Goal: Task Accomplishment & Management: Use online tool/utility

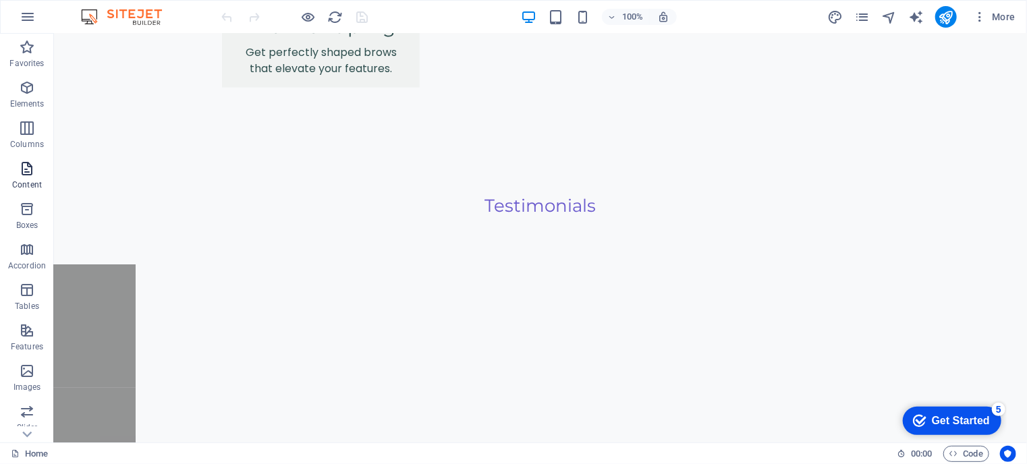
click at [22, 172] on icon "button" at bounding box center [27, 169] width 16 height 16
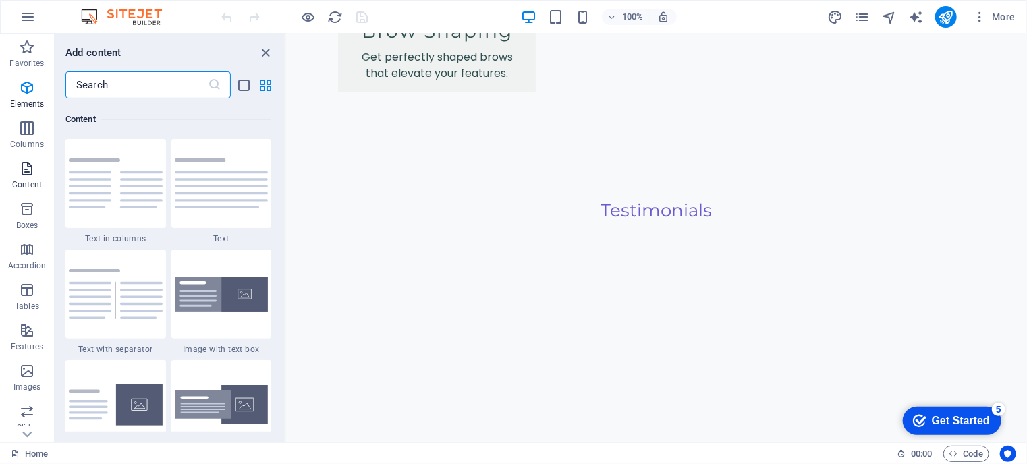
scroll to position [2361, 0]
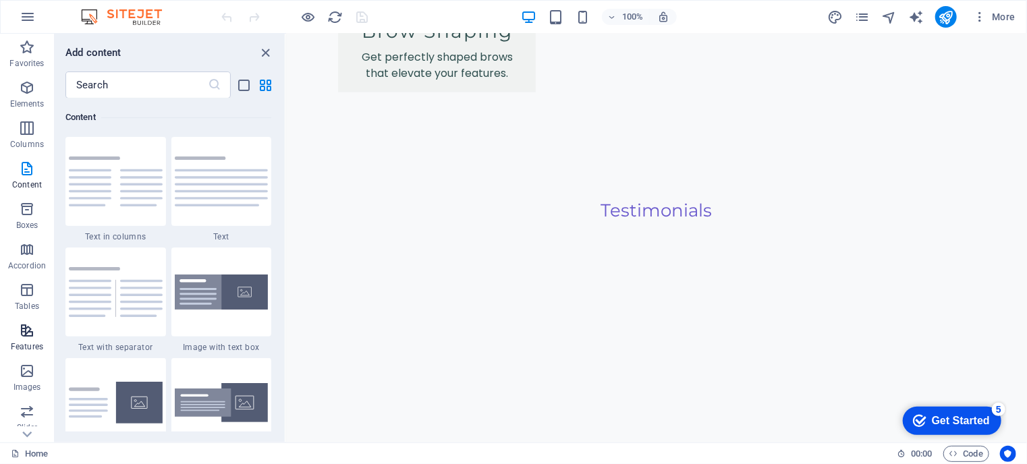
click at [22, 334] on icon "button" at bounding box center [27, 330] width 16 height 16
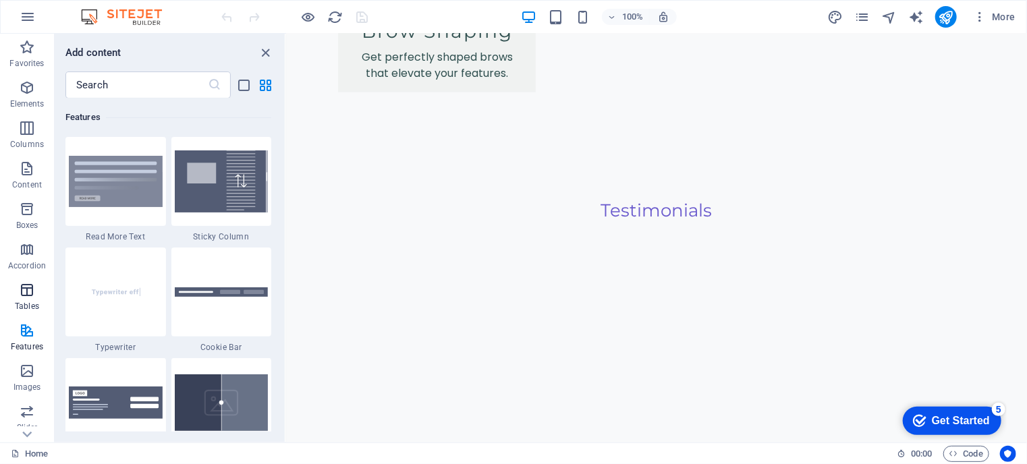
scroll to position [198, 0]
click at [23, 376] on icon "button" at bounding box center [27, 376] width 16 height 16
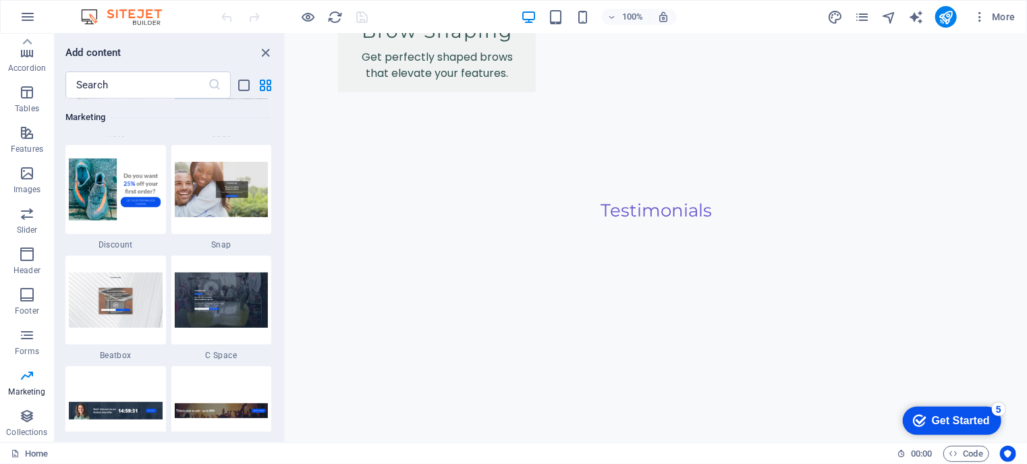
scroll to position [12069, 0]
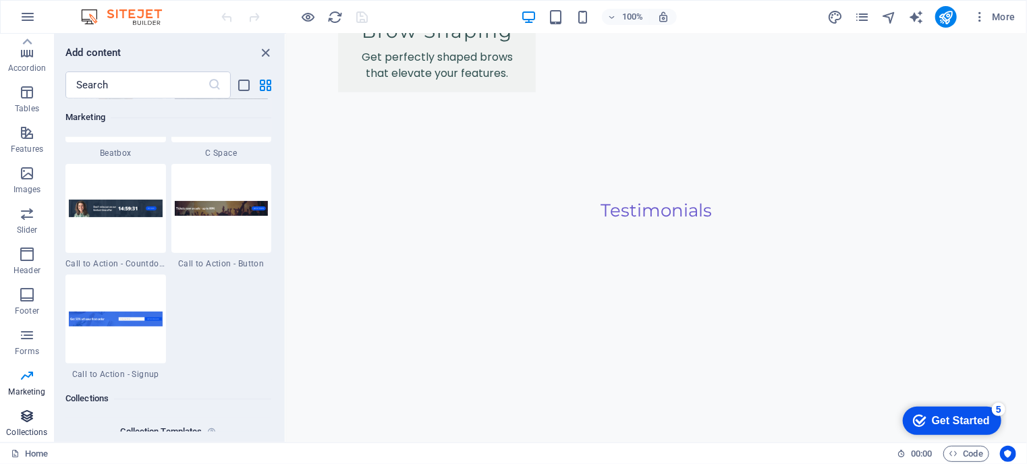
click at [24, 414] on icon "button" at bounding box center [27, 416] width 16 height 16
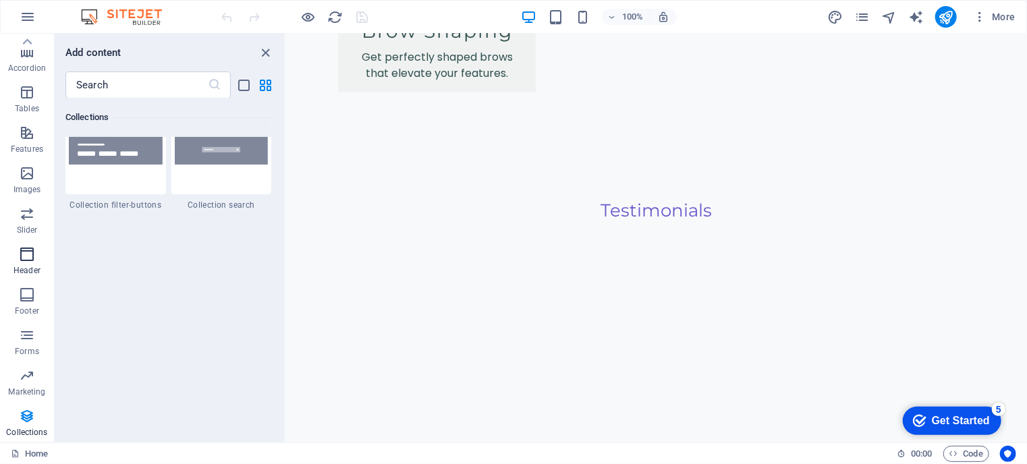
scroll to position [0, 0]
click at [25, 19] on icon "button" at bounding box center [28, 17] width 16 height 16
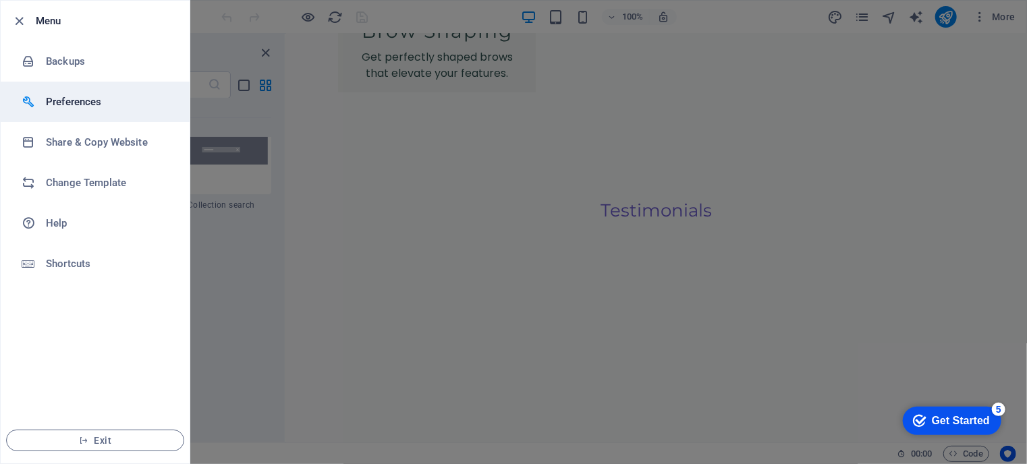
click at [51, 103] on h6 "Preferences" at bounding box center [108, 102] width 125 height 16
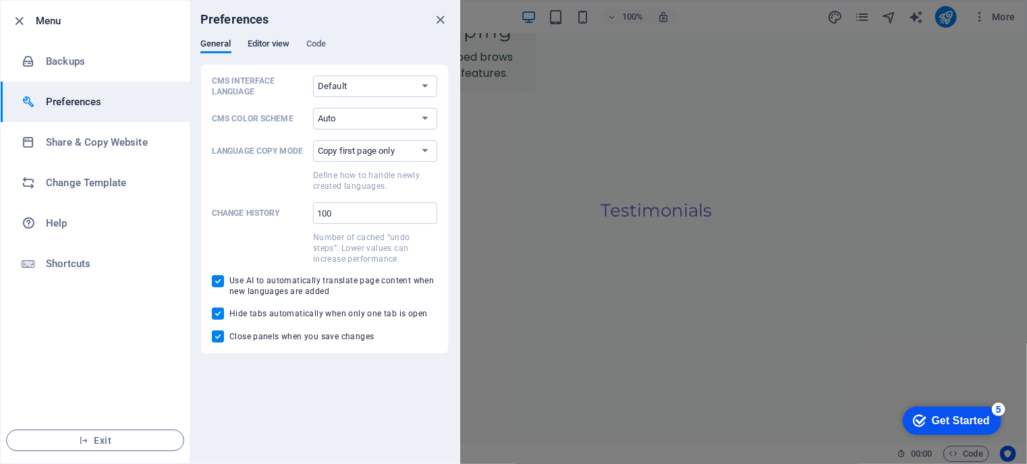
click at [273, 45] on span "Editor view" at bounding box center [269, 45] width 43 height 19
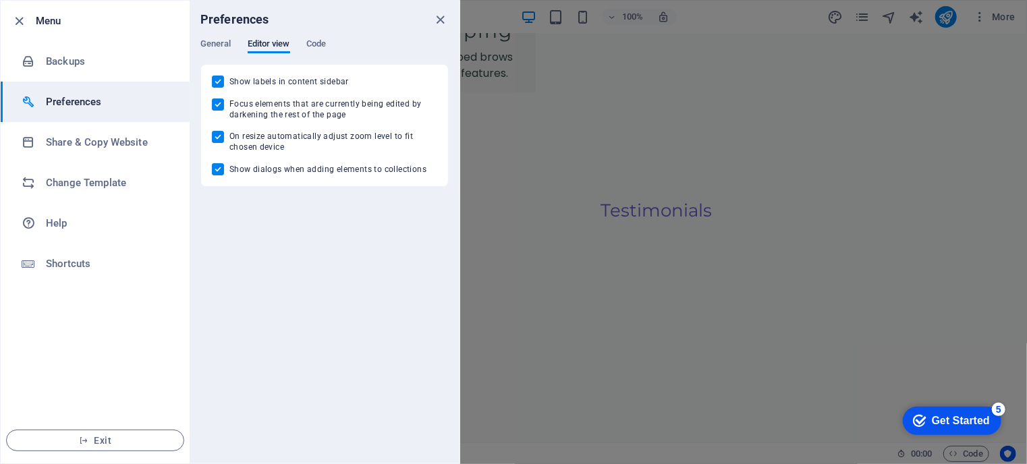
click at [305, 43] on div "General Editor view Code" at bounding box center [324, 51] width 248 height 26
click at [308, 43] on span "Code" at bounding box center [316, 45] width 20 height 19
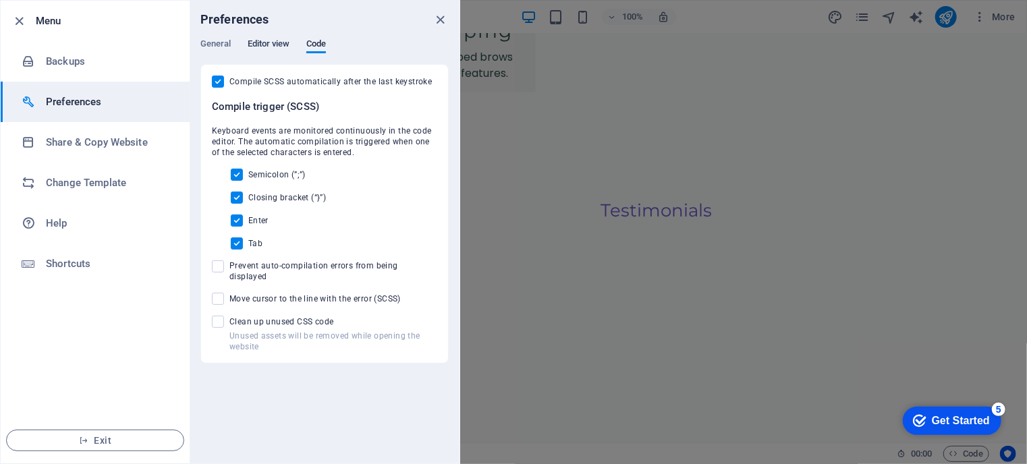
click at [256, 45] on span "Editor view" at bounding box center [269, 45] width 43 height 19
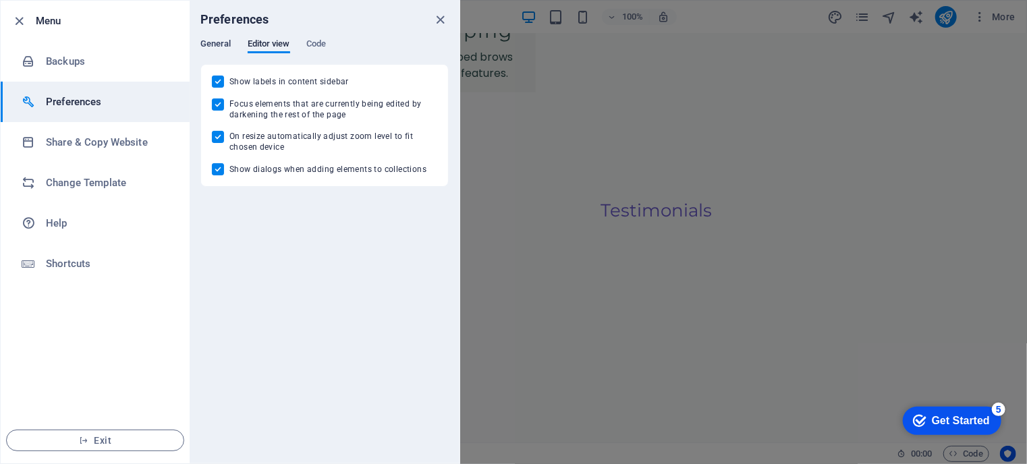
click at [219, 45] on span "General" at bounding box center [215, 45] width 31 height 19
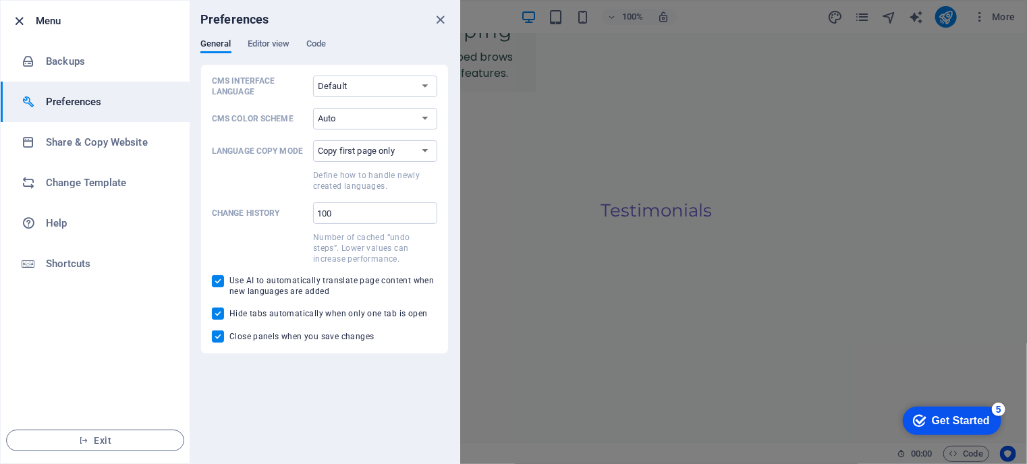
click at [21, 24] on icon "button" at bounding box center [20, 21] width 16 height 16
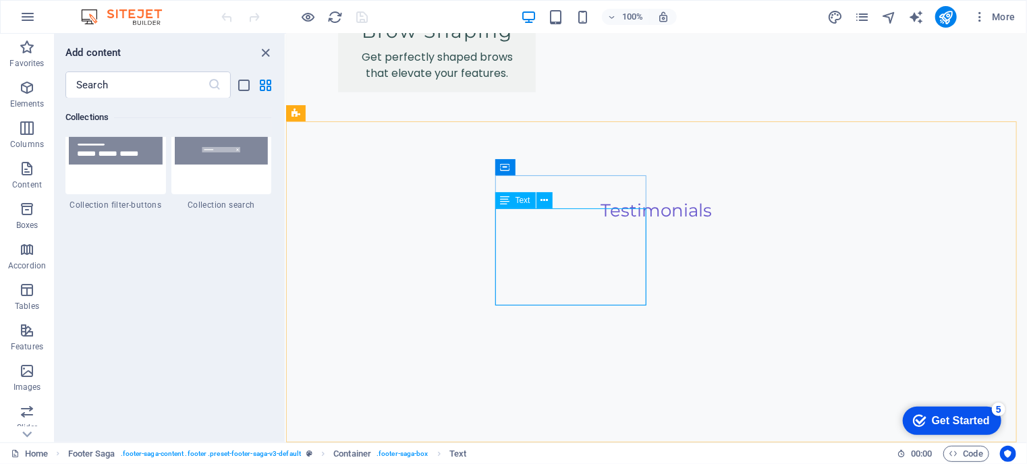
click at [516, 202] on span "Text" at bounding box center [522, 200] width 15 height 8
click at [544, 202] on icon at bounding box center [543, 201] width 7 height 14
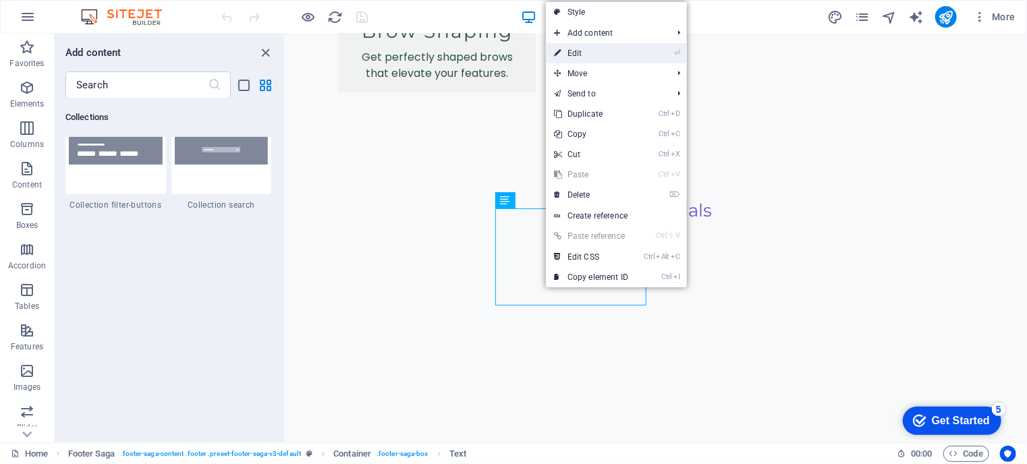
click at [580, 49] on link "⏎ Edit" at bounding box center [591, 53] width 90 height 20
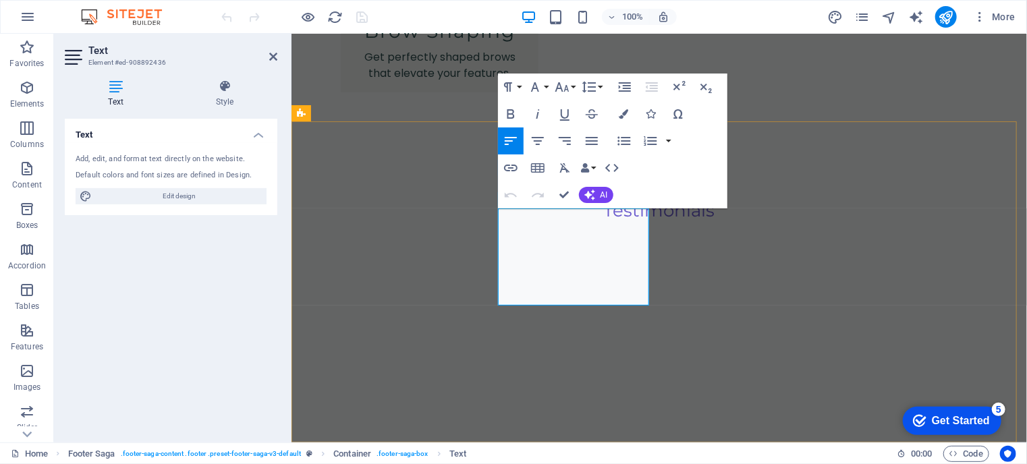
scroll to position [2935, 0]
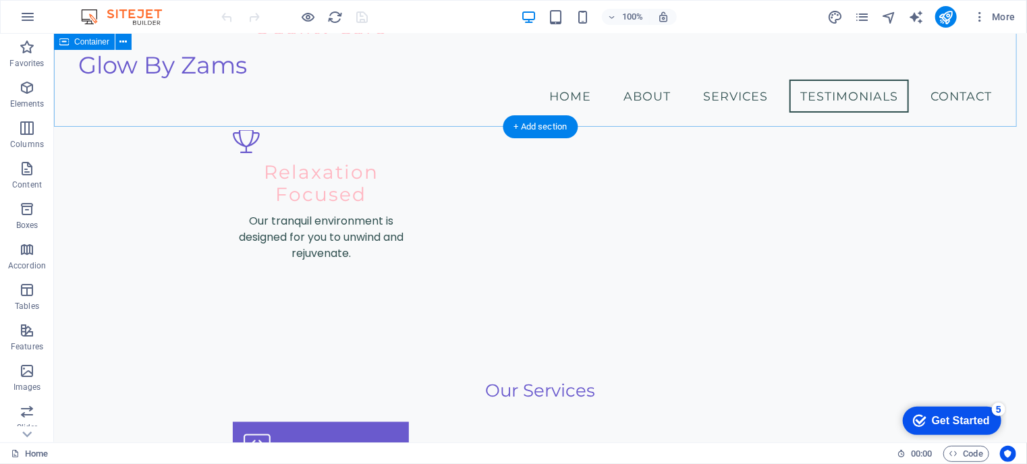
scroll to position [1633, 0]
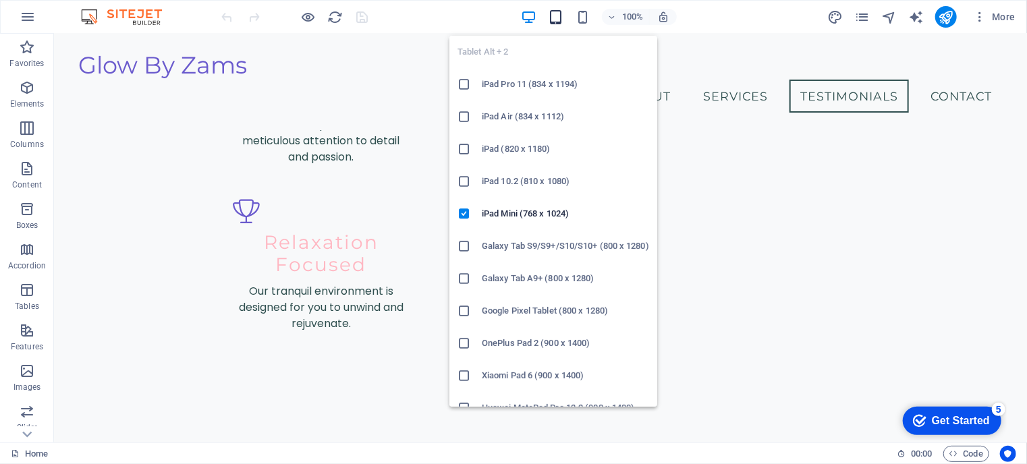
click at [553, 18] on icon "button" at bounding box center [556, 17] width 16 height 16
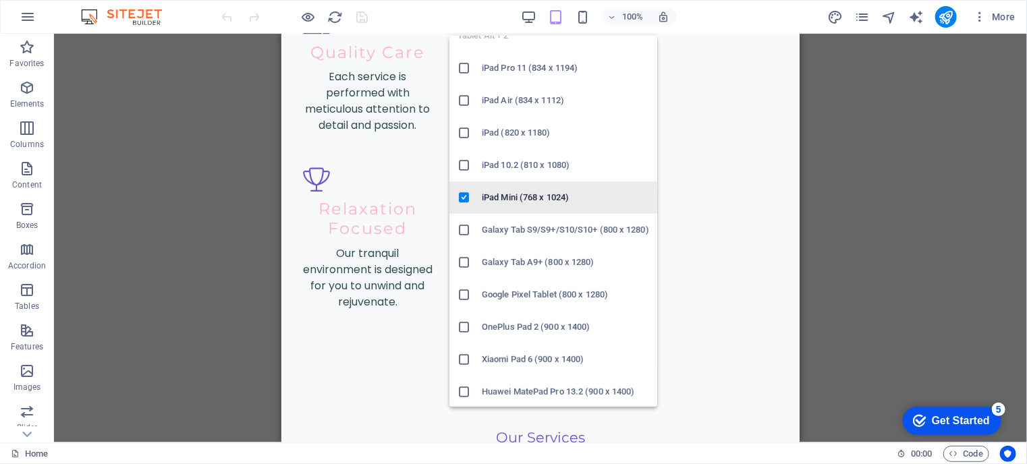
scroll to position [0, 0]
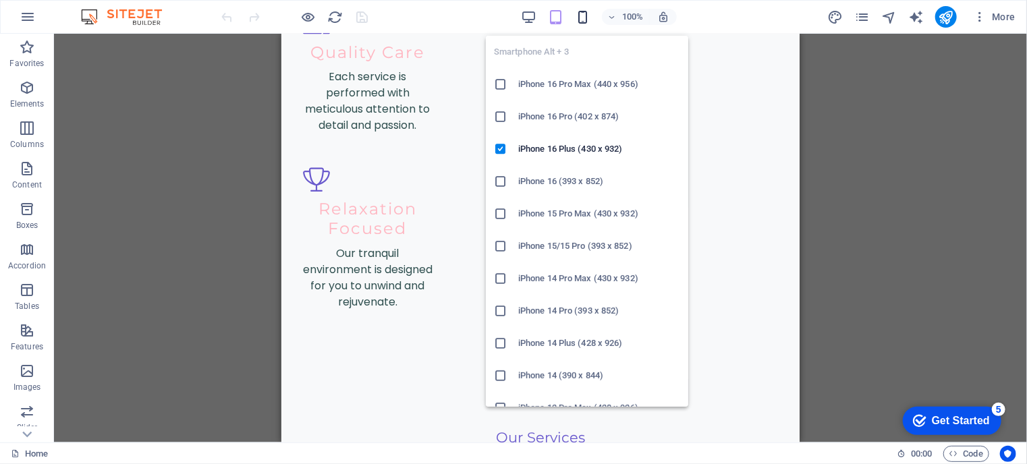
click at [584, 11] on icon "button" at bounding box center [583, 17] width 16 height 16
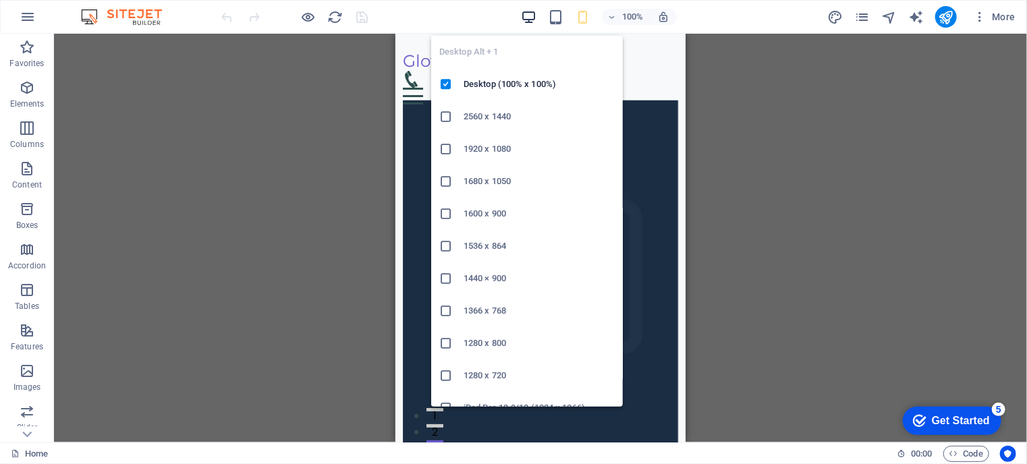
click at [532, 18] on icon "button" at bounding box center [529, 17] width 16 height 16
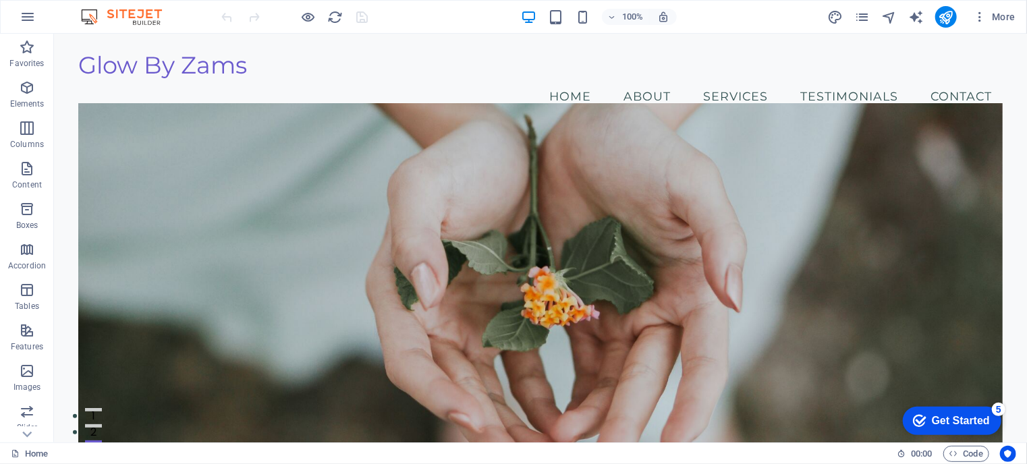
click at [949, 422] on div "Get Started" at bounding box center [960, 420] width 58 height 12
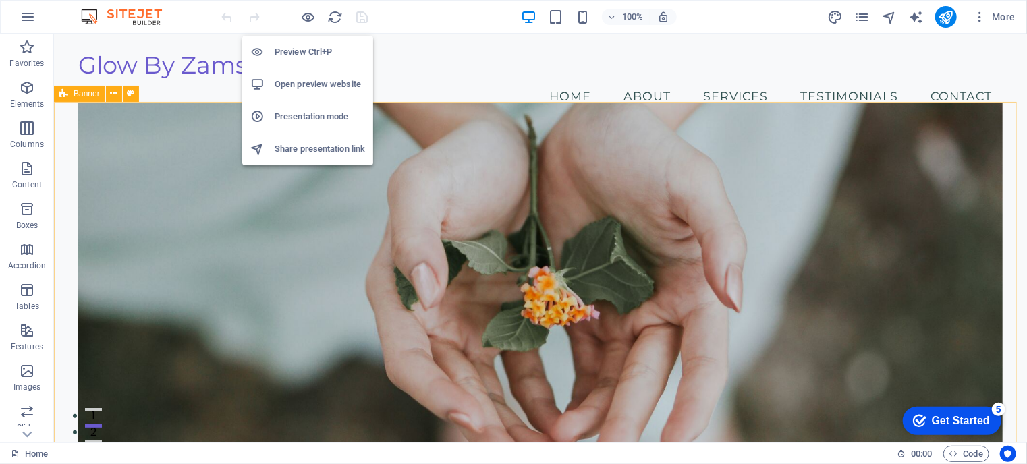
click at [289, 51] on h6 "Preview Ctrl+P" at bounding box center [320, 52] width 90 height 16
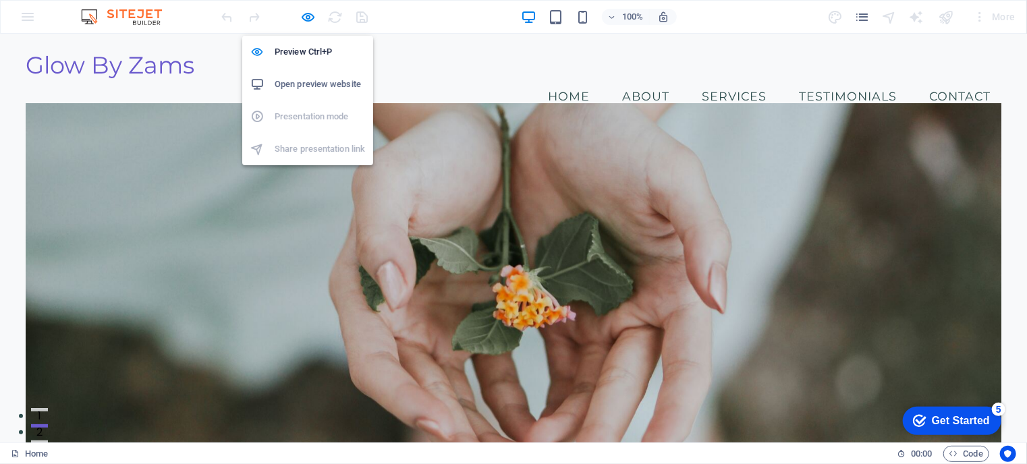
click at [324, 86] on h6 "Open preview website" at bounding box center [320, 84] width 90 height 16
